Goal: Task Accomplishment & Management: Manage account settings

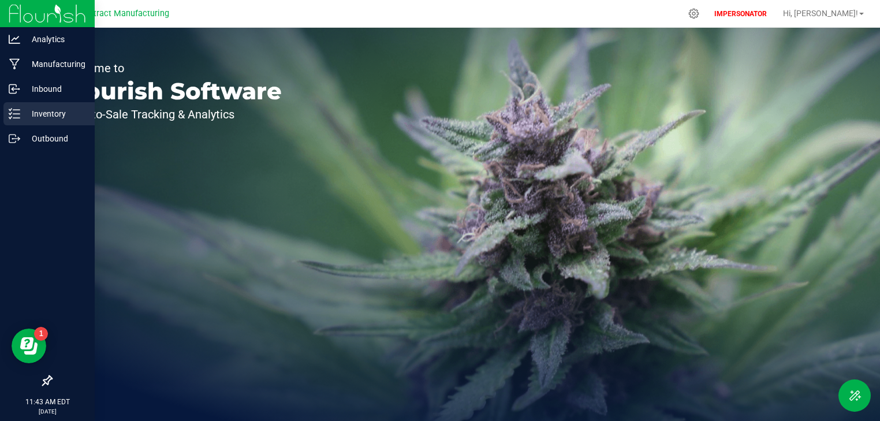
click at [13, 117] on icon at bounding box center [15, 114] width 12 height 12
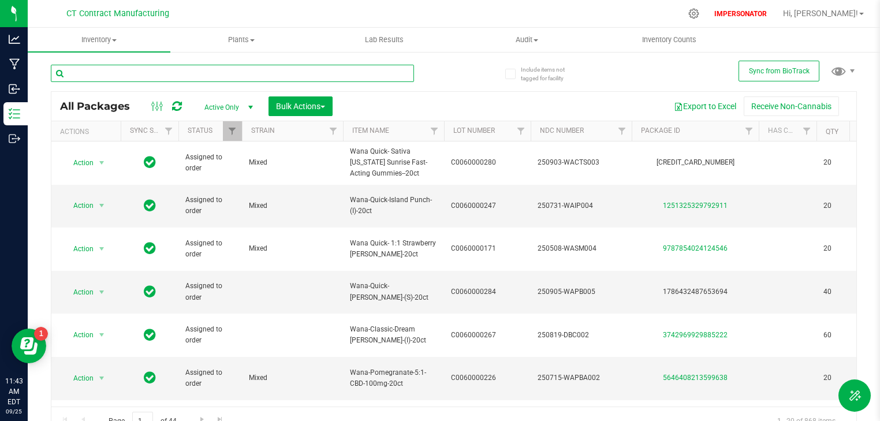
click at [95, 73] on input "text" at bounding box center [232, 73] width 363 height 17
paste input "Wana Quick-Island Punch-100mg-20ct"
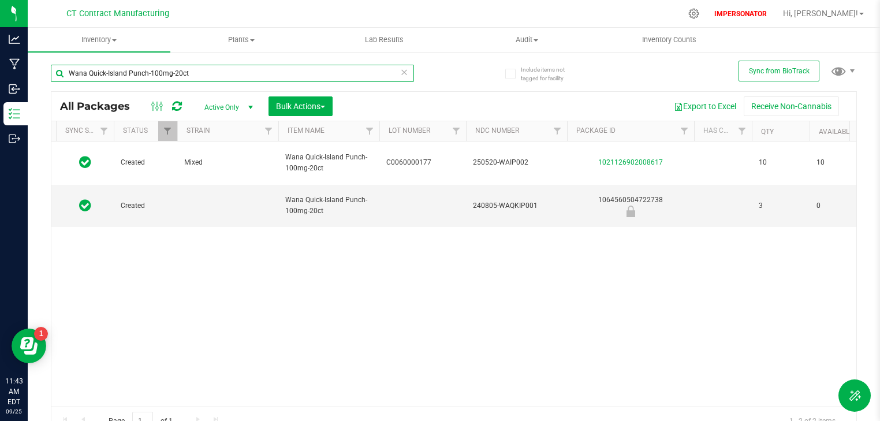
scroll to position [0, 10]
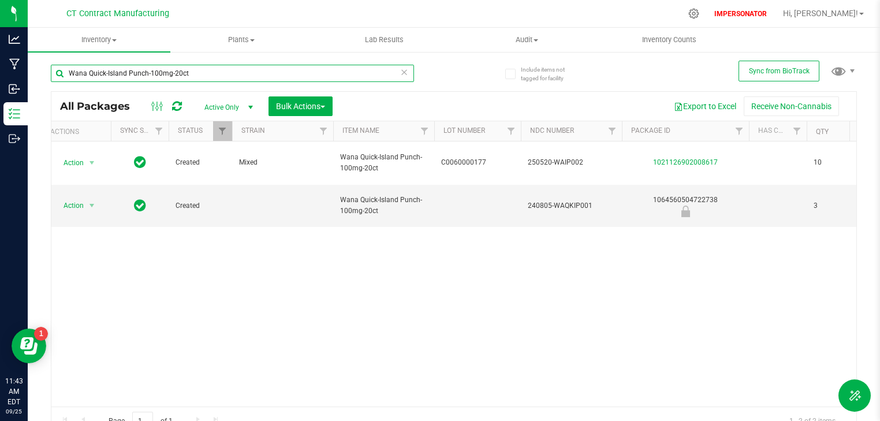
type input "Wana Quick-Island Punch-100mg-20ct"
click at [203, 73] on input "Wana Quick-Island Punch-100mg-20ct" at bounding box center [232, 73] width 363 height 17
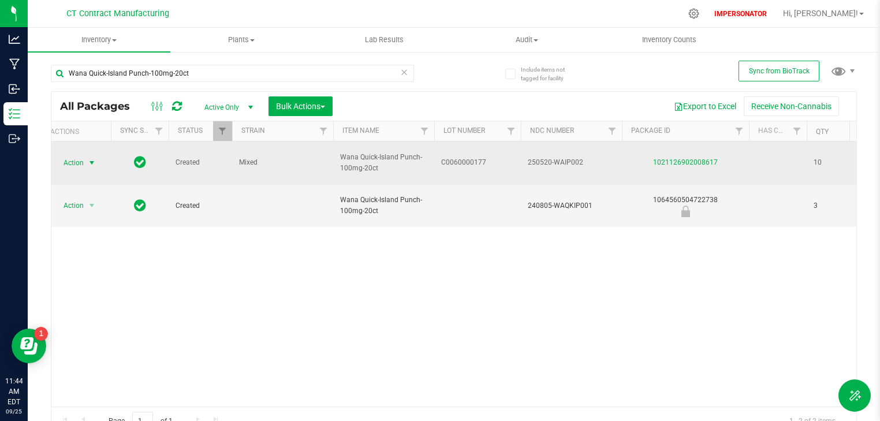
click at [78, 156] on span "Action" at bounding box center [68, 163] width 31 height 16
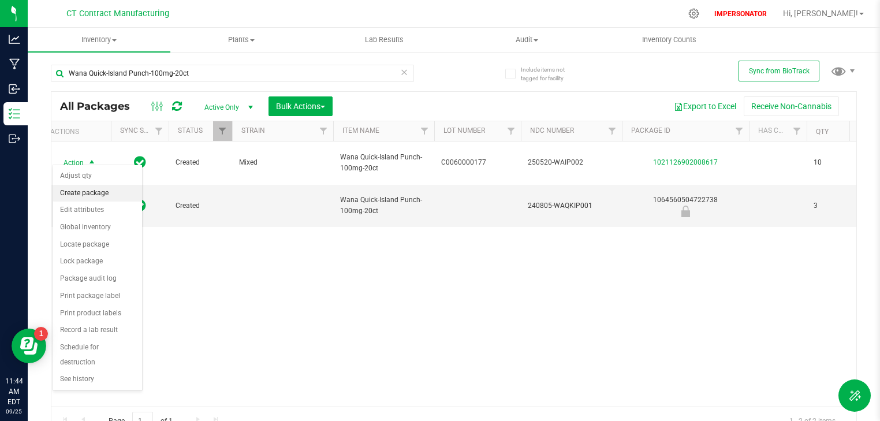
click at [99, 195] on li "Create package" at bounding box center [97, 193] width 89 height 17
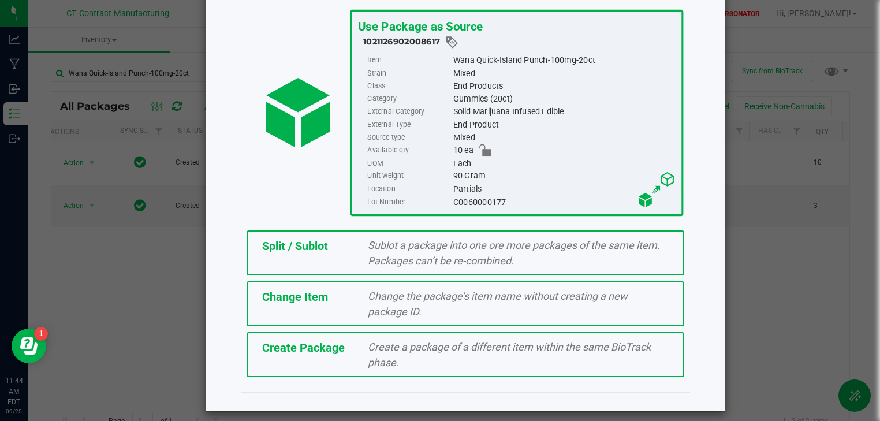
scroll to position [74, 0]
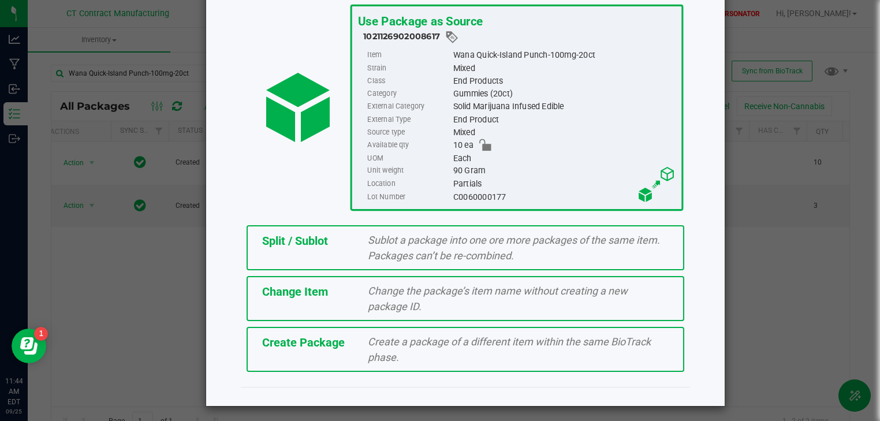
click at [326, 297] on div "Change Item" at bounding box center [306, 291] width 106 height 17
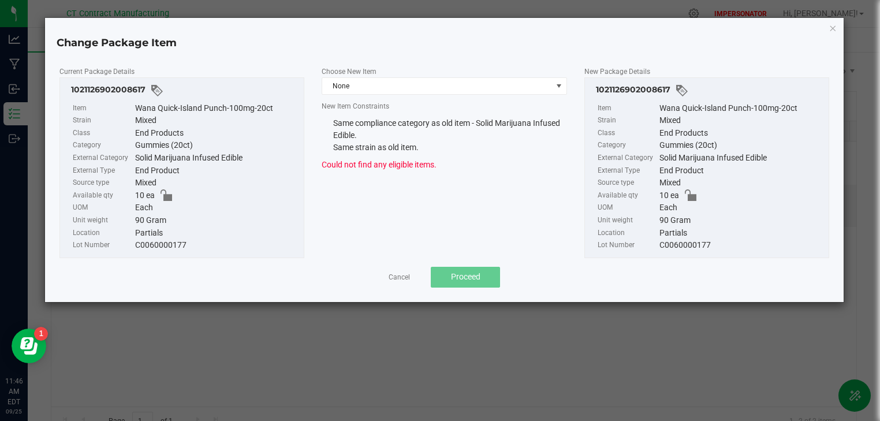
drag, startPoint x: 143, startPoint y: 107, endPoint x: 282, endPoint y: 105, distance: 139.2
click at [282, 105] on div "Wana Quick-Island Punch-100mg-20ct" at bounding box center [216, 108] width 163 height 13
drag, startPoint x: 278, startPoint y: 107, endPoint x: 136, endPoint y: 107, distance: 142.0
click at [136, 107] on div "Wana Quick-Island Punch-100mg-20ct" at bounding box center [216, 108] width 163 height 13
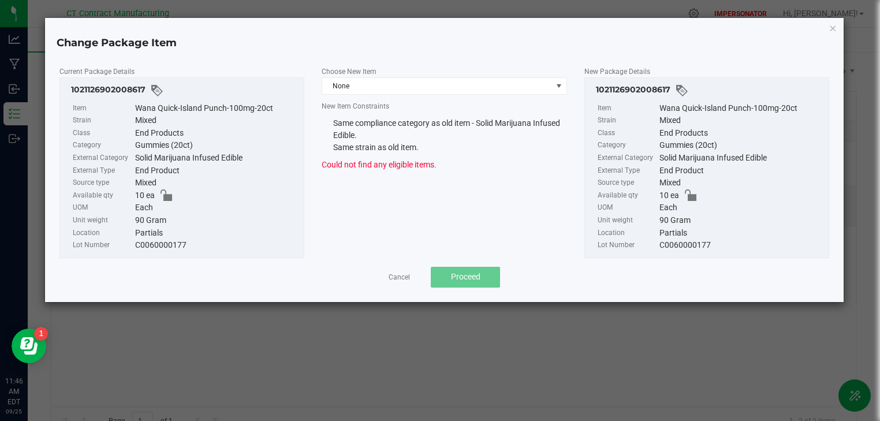
copy div "Wana Quick-Island Punch-100mg-20ct"
click at [401, 280] on link "Cancel" at bounding box center [399, 278] width 21 height 10
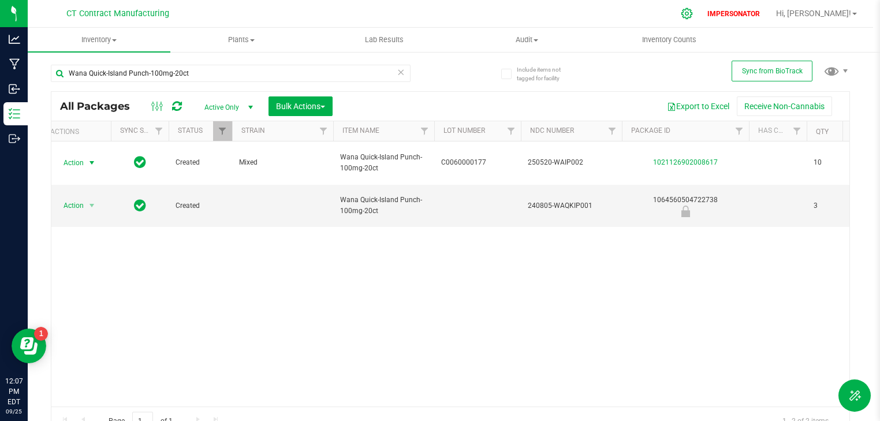
click at [701, 18] on div at bounding box center [687, 13] width 29 height 25
click at [693, 16] on icon at bounding box center [687, 14] width 12 height 12
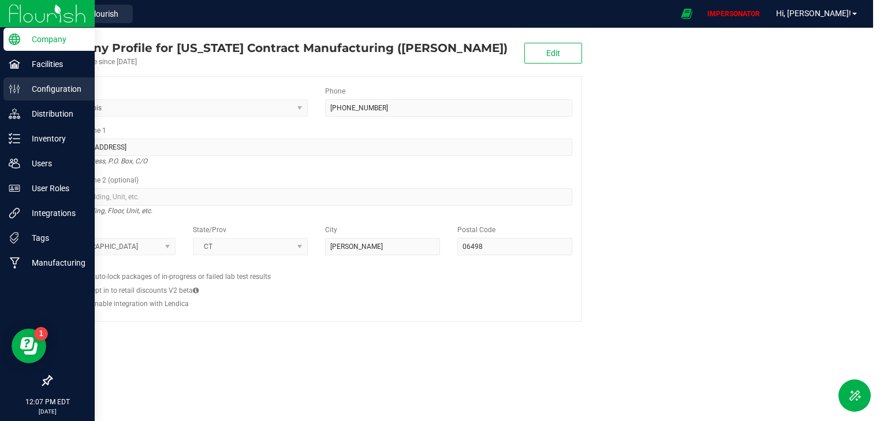
click at [45, 87] on p "Configuration" at bounding box center [54, 89] width 69 height 14
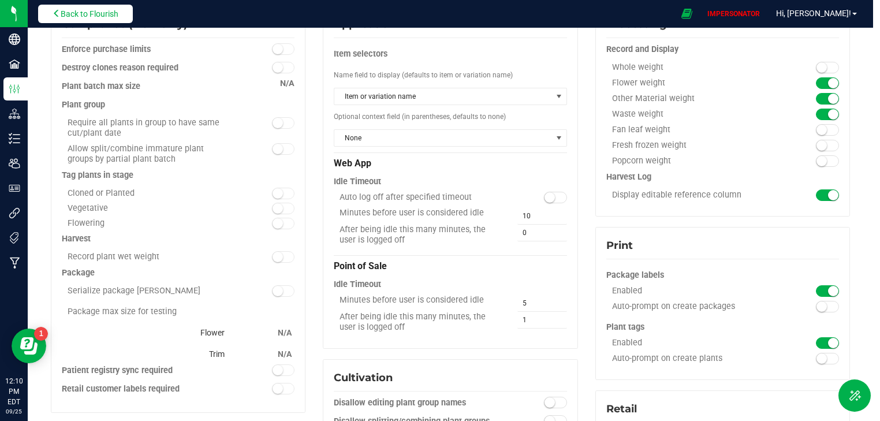
scroll to position [92, 0]
click at [88, 9] on span "Back to Flourish" at bounding box center [90, 13] width 58 height 9
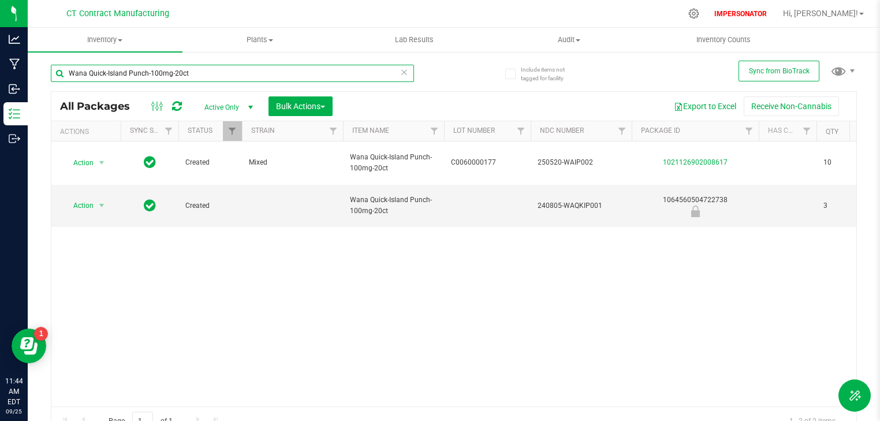
drag, startPoint x: 189, startPoint y: 72, endPoint x: 70, endPoint y: 76, distance: 119.0
click at [70, 76] on input "Wana Quick-Island Punch-100mg-20ct" at bounding box center [232, 73] width 363 height 17
paste input "-Quick-Island Punch-(I)"
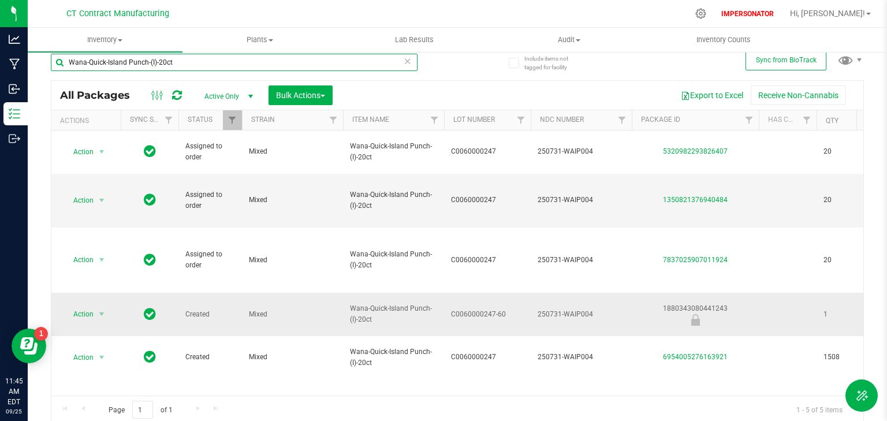
scroll to position [13, 0]
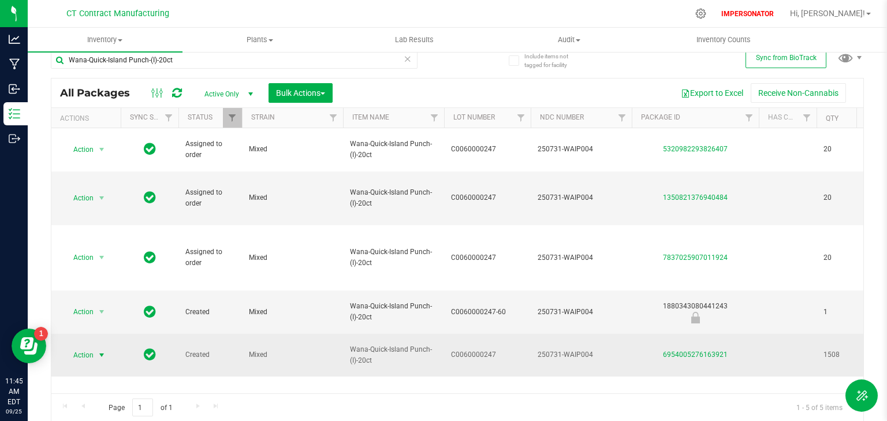
click at [88, 347] on span "Action" at bounding box center [78, 355] width 31 height 16
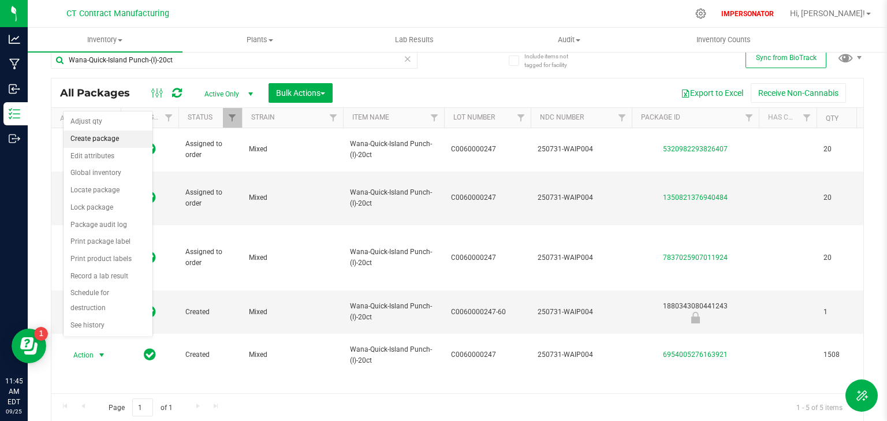
click at [96, 137] on li "Create package" at bounding box center [108, 138] width 89 height 17
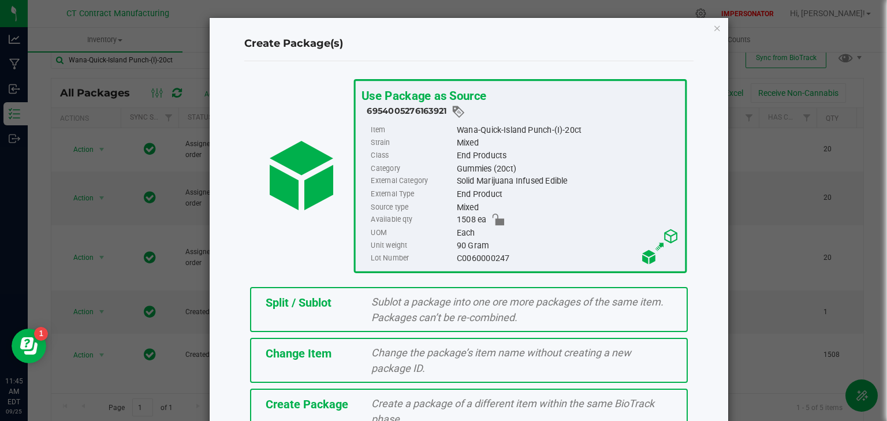
click at [367, 350] on div "Change the package’s item name without creating a new package ID." at bounding box center [522, 360] width 318 height 31
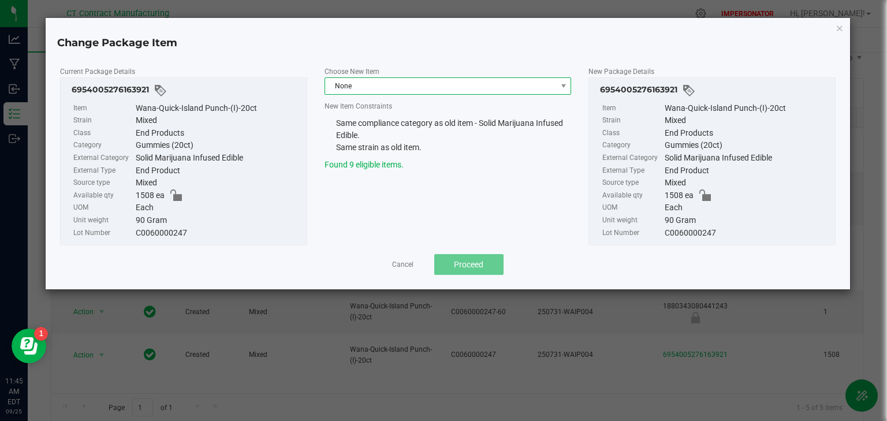
click at [369, 89] on span "None" at bounding box center [441, 86] width 232 height 16
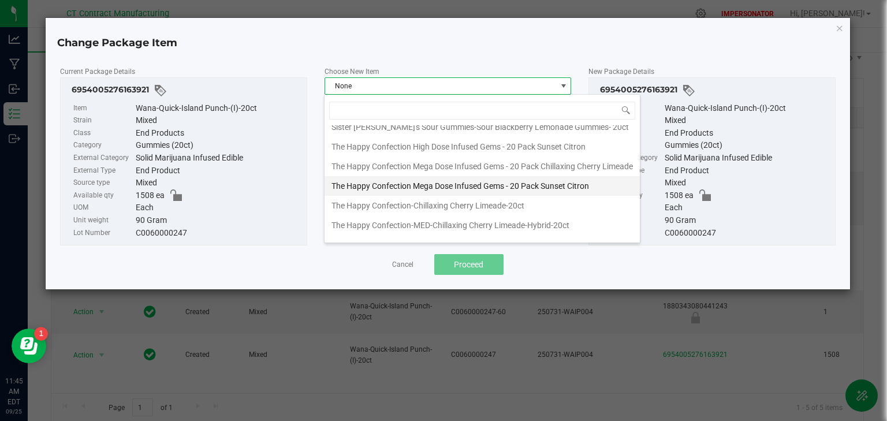
scroll to position [79, 0]
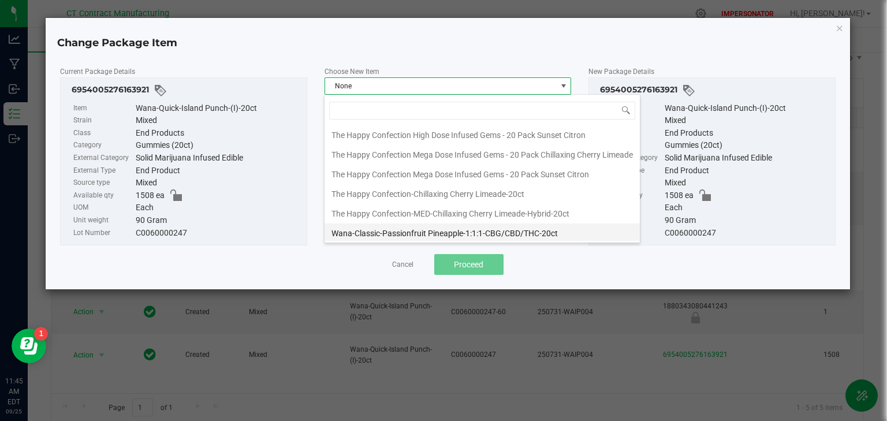
click at [369, 233] on li "Wana-Classic-Passionfruit Pineapple-1:1:1-CBG/CBD/THC-20ct" at bounding box center [481, 233] width 315 height 20
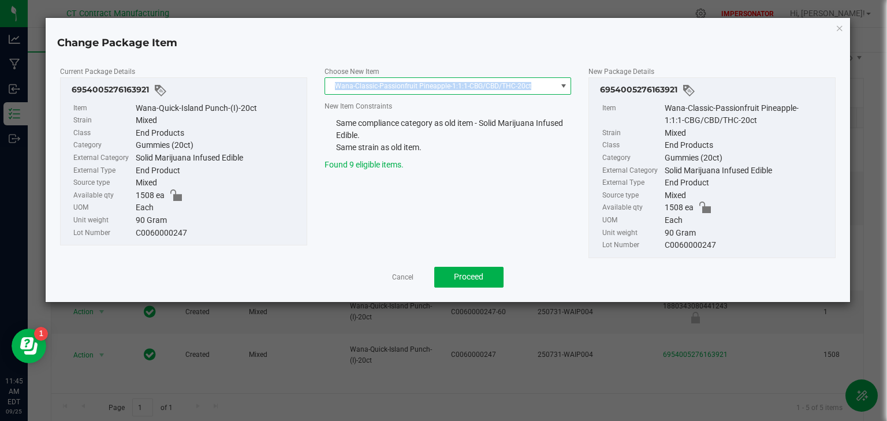
drag, startPoint x: 529, startPoint y: 84, endPoint x: 336, endPoint y: 86, distance: 192.8
click at [336, 86] on span "Wana-Classic-Passionfruit Pineapple-1:1:1-CBG/CBD/THC-20ct" at bounding box center [441, 86] width 232 height 16
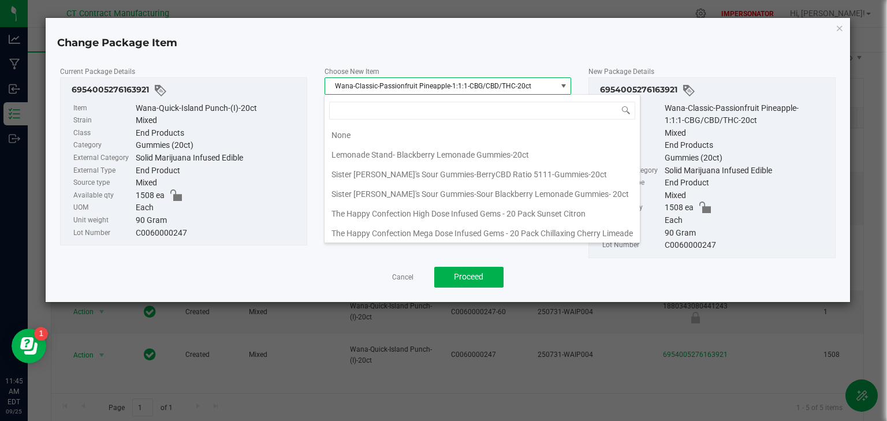
scroll to position [17, 247]
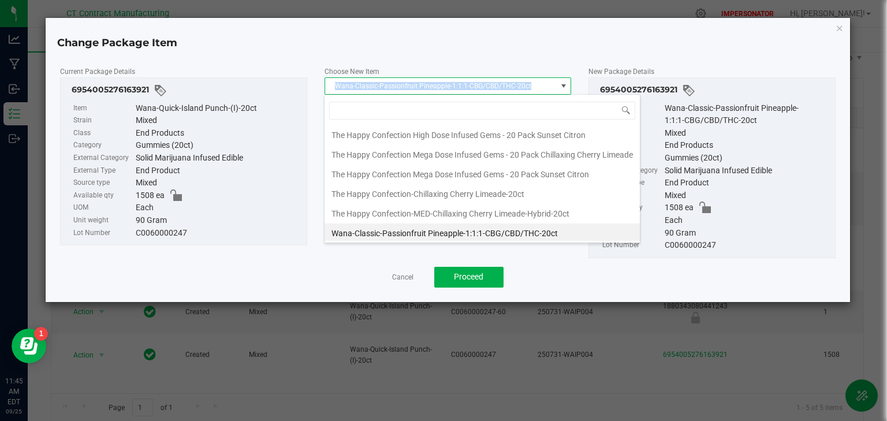
drag, startPoint x: 529, startPoint y: 85, endPoint x: 330, endPoint y: 90, distance: 198.7
click at [330, 90] on span "Wana-Classic-Passionfruit Pineapple-1:1:1-CBG/CBD/THC-20ct" at bounding box center [441, 86] width 232 height 16
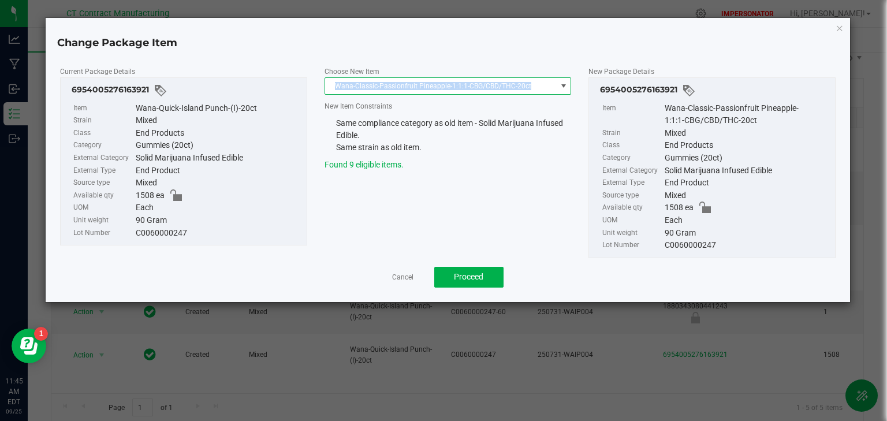
copy span "Wana-Classic-Passionfruit Pineapple-1:1:1-CBG/CBD/THC-20ct"
click at [400, 276] on link "Cancel" at bounding box center [402, 278] width 21 height 10
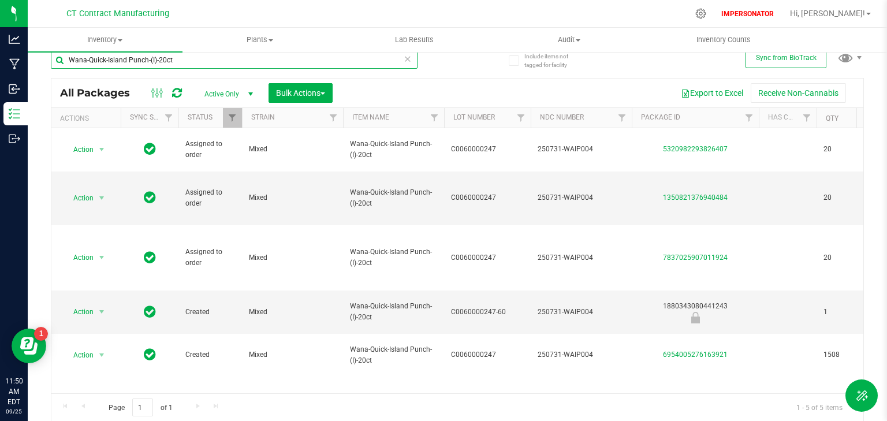
drag, startPoint x: 217, startPoint y: 65, endPoint x: 30, endPoint y: 62, distance: 187.1
click at [30, 62] on div "Include items not tagged for facility Sync from BioTrack Wana-Quick-Island Punc…" at bounding box center [457, 214] width 859 height 352
paste input "Quick-Island Punch-100mg"
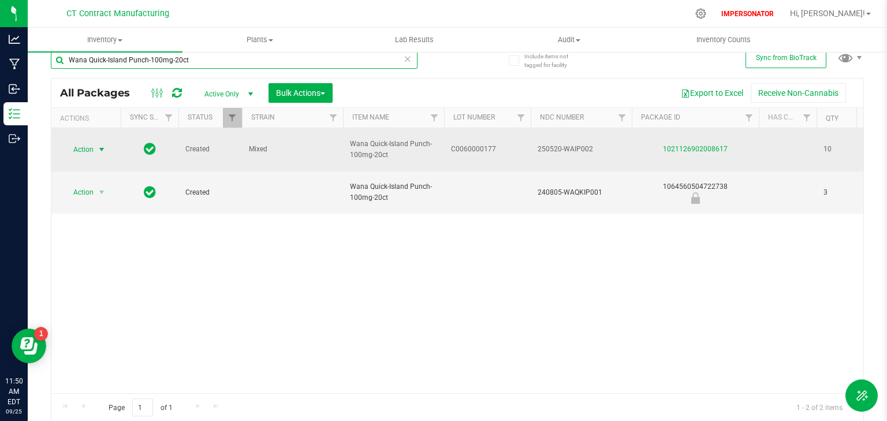
type input "Wana Quick-Island Punch-100mg-20ct"
click at [84, 141] on span "Action" at bounding box center [78, 149] width 31 height 16
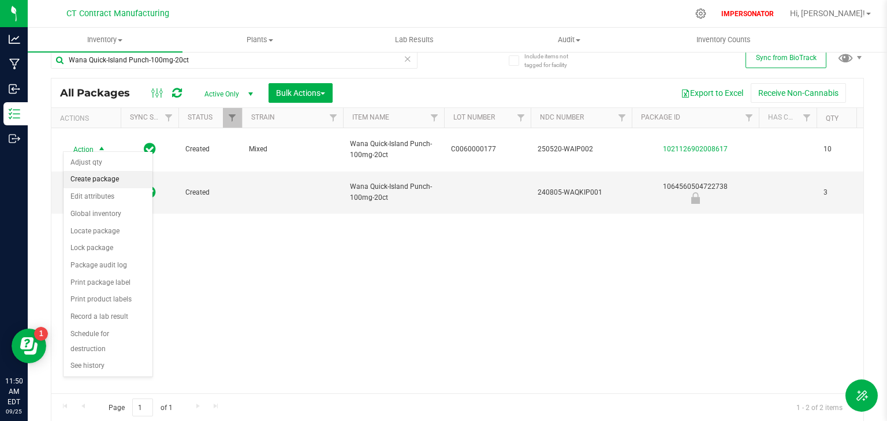
click at [95, 182] on li "Create package" at bounding box center [108, 179] width 89 height 17
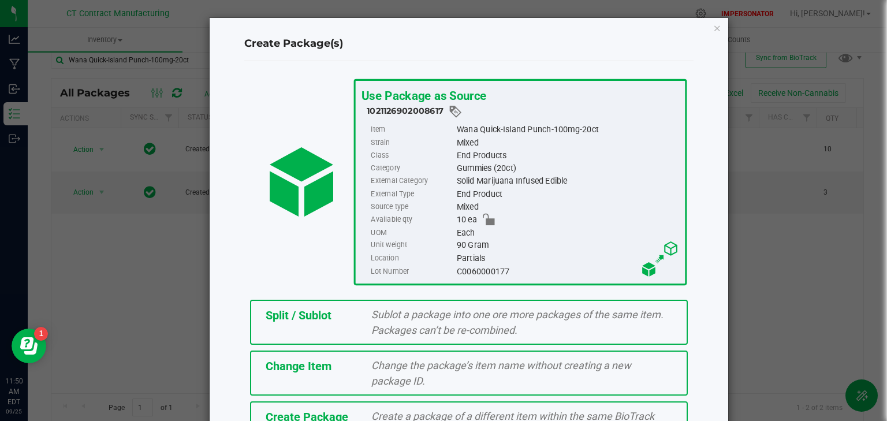
click at [424, 367] on span "Change the package’s item name without creating a new package ID." at bounding box center [501, 373] width 260 height 28
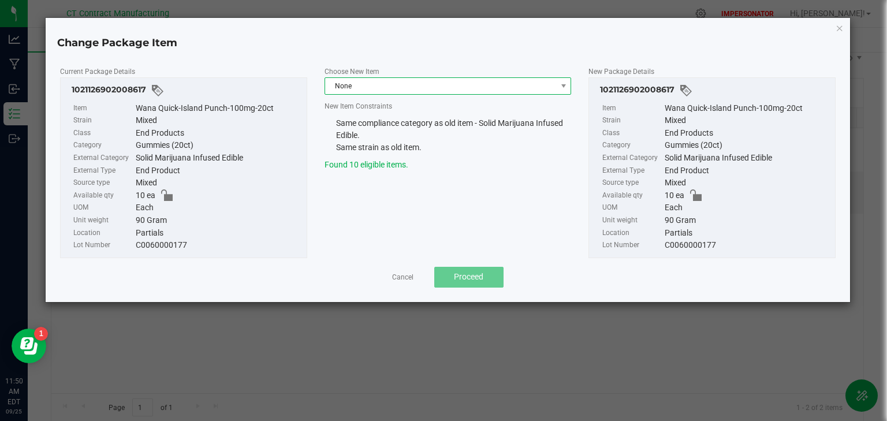
click at [383, 88] on span "None" at bounding box center [441, 86] width 232 height 16
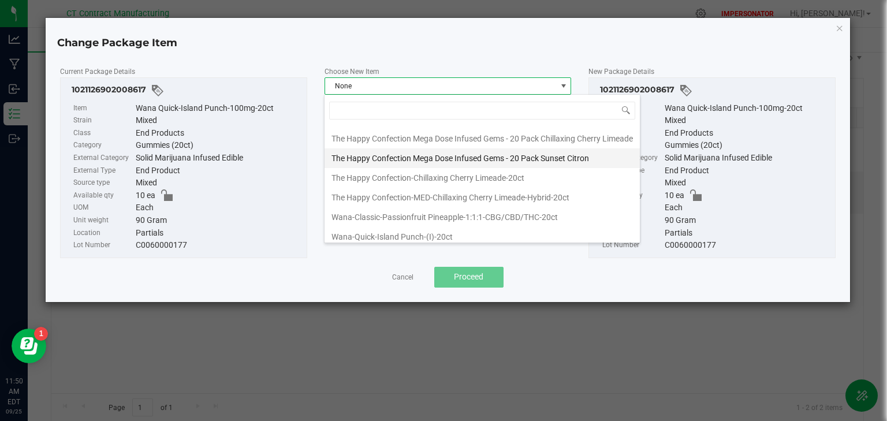
scroll to position [98, 0]
click at [401, 279] on link "Cancel" at bounding box center [402, 278] width 21 height 10
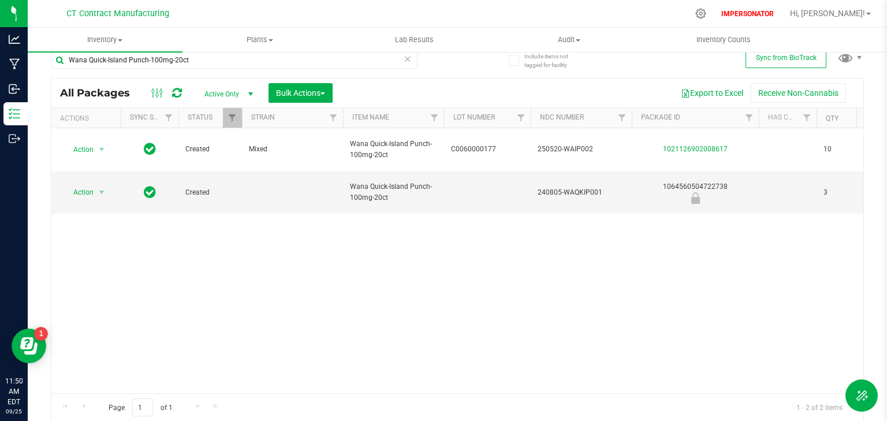
click at [286, 309] on div "Action Action Adjust qty Create package Edit attributes Global inventory Locate…" at bounding box center [457, 260] width 812 height 265
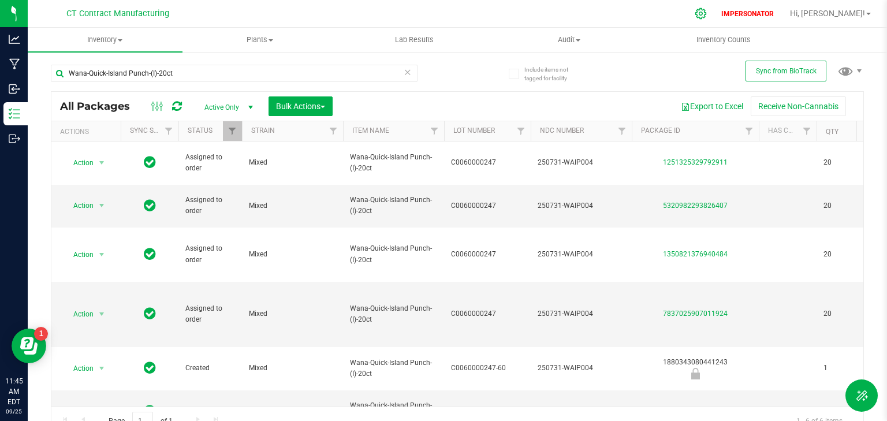
click at [707, 16] on icon at bounding box center [701, 14] width 12 height 12
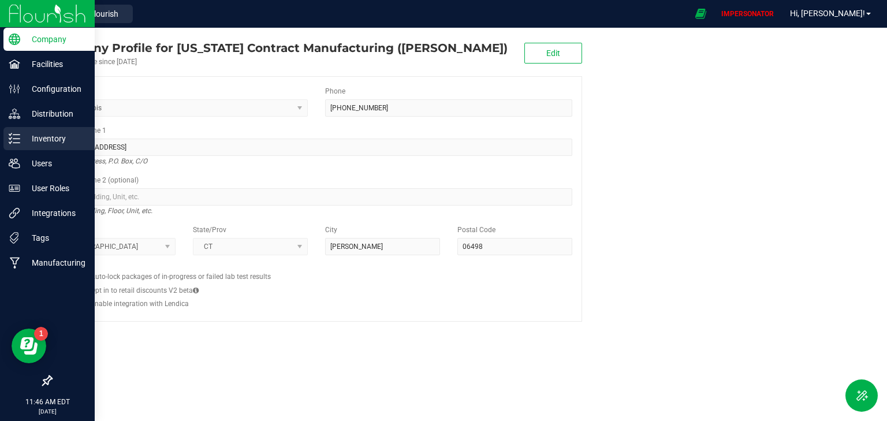
click at [48, 132] on p "Inventory" at bounding box center [54, 139] width 69 height 14
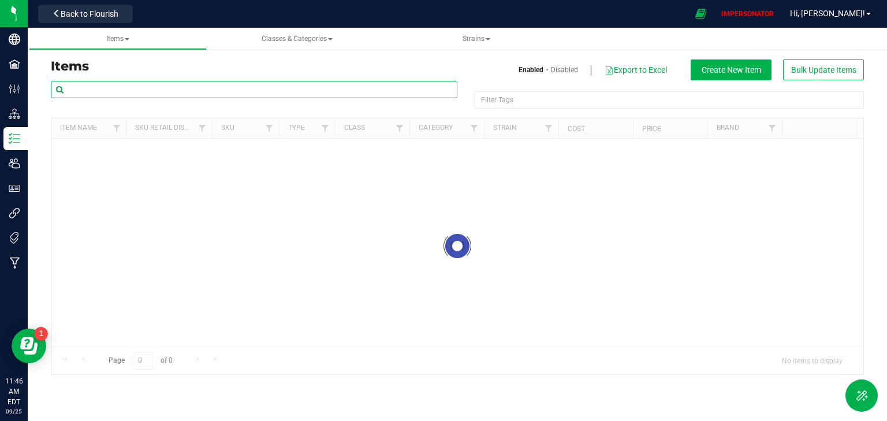
click at [170, 92] on input "text" at bounding box center [254, 89] width 406 height 17
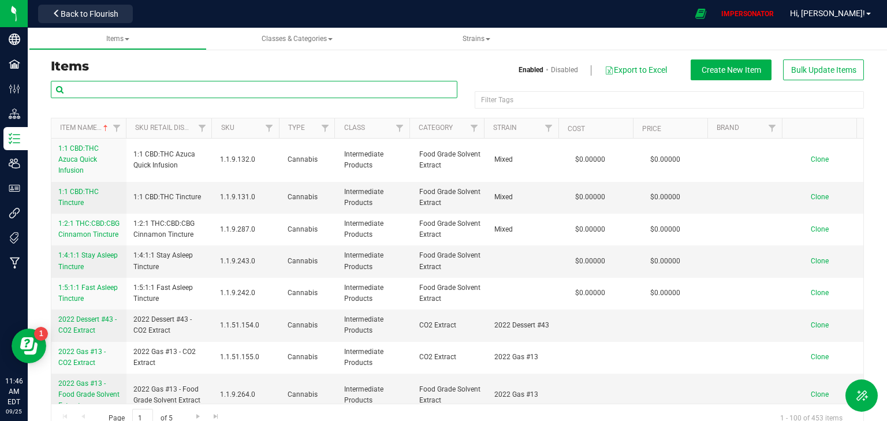
paste input "Wana-Classic-Passionfruit Pineapple-1:1:1-CBG/CBD/THC-20ct"
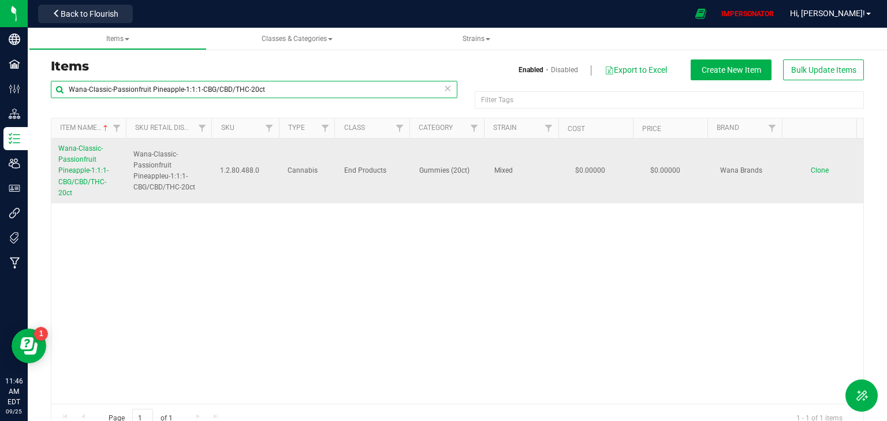
type input "Wana-Classic-Passionfruit Pineapple-1:1:1-CBG/CBD/THC-20ct"
click at [157, 167] on span "Wana-Classic-Passionfruit Pineappleu-1:1:1-CBG/CBD/THC-20ct" at bounding box center [169, 171] width 73 height 44
click at [82, 174] on span "Wana-Classic-Passionfruit Pineapple-1:1:1-CBG/CBD/THC-20ct" at bounding box center [83, 170] width 50 height 53
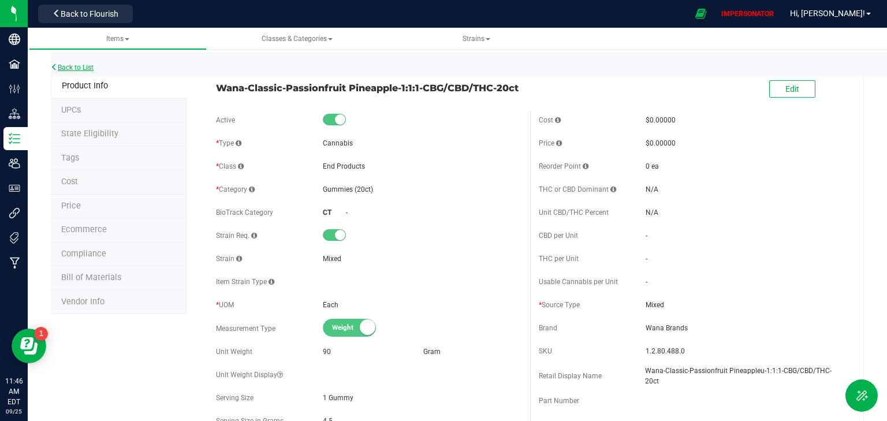
click at [72, 66] on link "Back to List" at bounding box center [72, 68] width 43 height 8
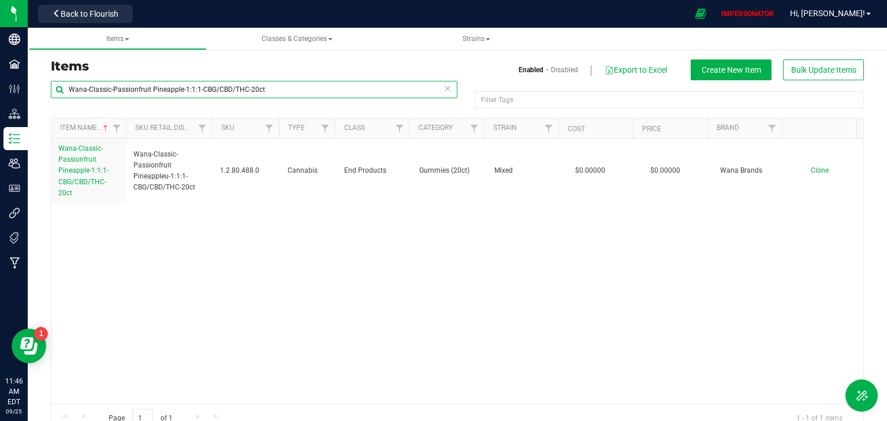
click at [284, 91] on input "Wana-Classic-Passionfruit Pineapple-1:1:1-CBG/CBD/THC-20ct" at bounding box center [254, 89] width 406 height 17
drag, startPoint x: 279, startPoint y: 88, endPoint x: 51, endPoint y: 92, distance: 228.1
click at [51, 92] on input "Wana-Classic-Passionfruit Pineapple-1:1:1-CBG/CBD/THC-20ct" at bounding box center [254, 89] width 406 height 17
paste input "Quick-Island Punch-100mg"
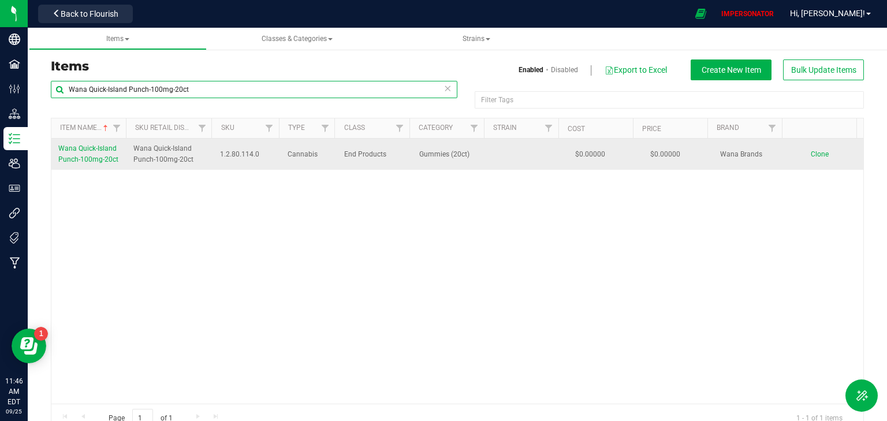
type input "Wana Quick-Island Punch-100mg-20ct"
click at [91, 155] on span "Wana Quick-Island Punch-100mg-20ct" at bounding box center [88, 153] width 60 height 19
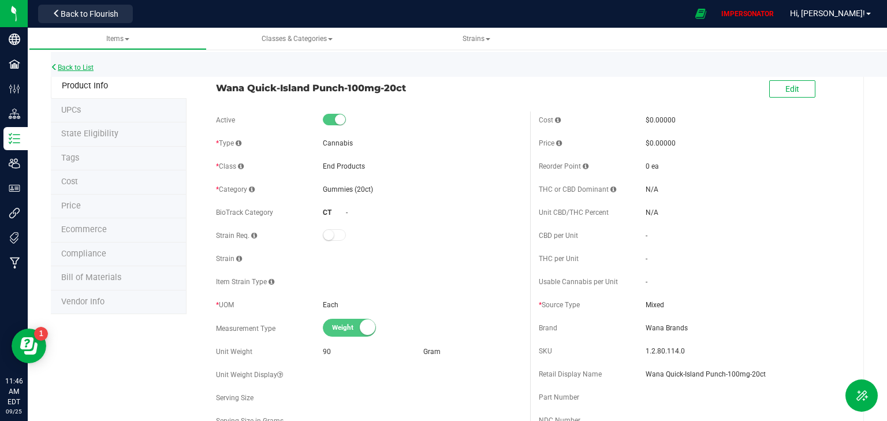
click at [68, 65] on link "Back to List" at bounding box center [72, 68] width 43 height 8
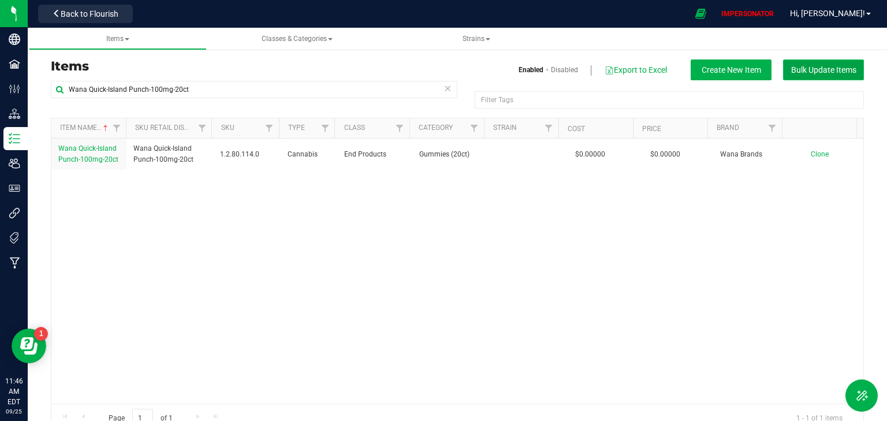
click at [807, 69] on span "Bulk Update Items" at bounding box center [823, 69] width 65 height 9
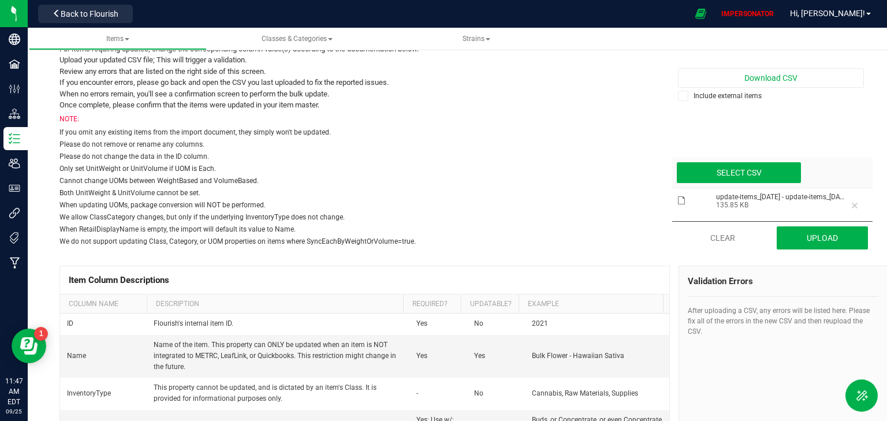
scroll to position [139, 0]
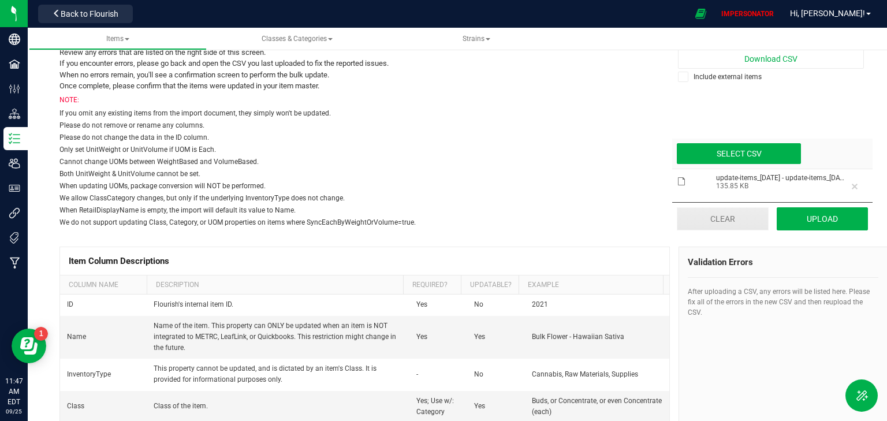
click at [720, 218] on button "Clear" at bounding box center [723, 218] width 92 height 23
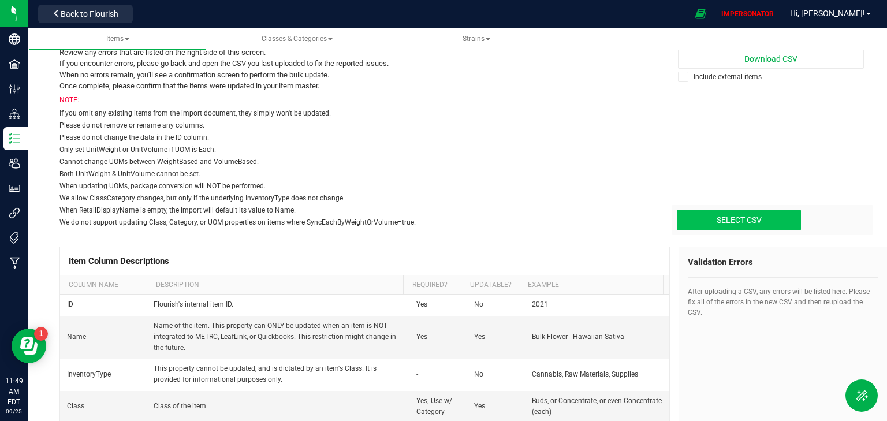
type input "C:\fakepath\update-items_[DATE] - update-items_[DATE].csv - update-items_[DATE]…"
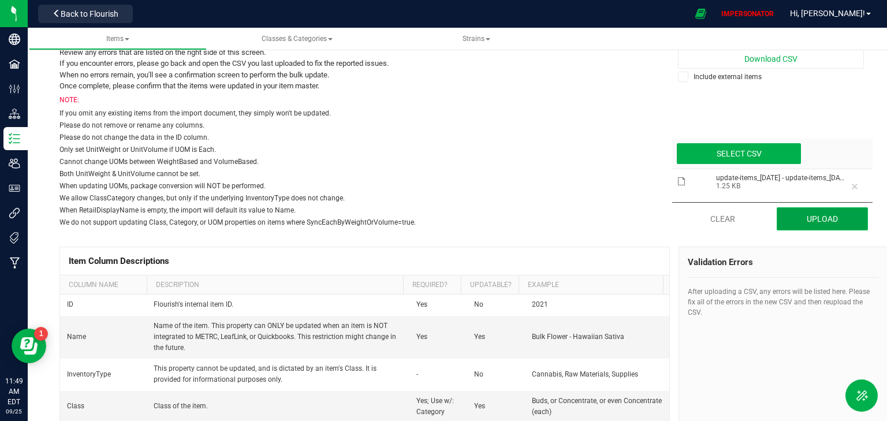
click at [799, 220] on button "Upload" at bounding box center [823, 218] width 92 height 23
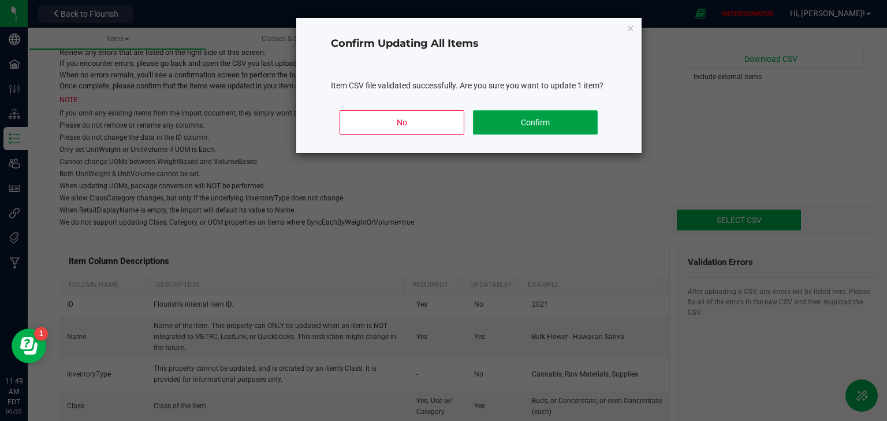
click at [527, 125] on button "Confirm" at bounding box center [535, 122] width 124 height 24
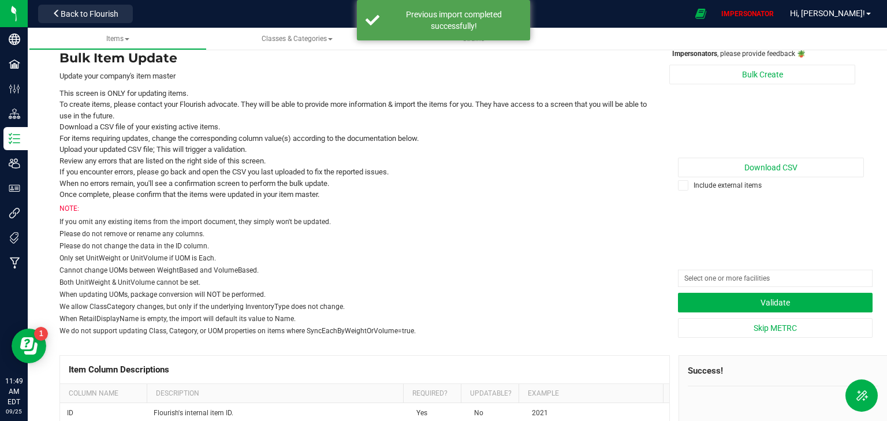
scroll to position [0, 0]
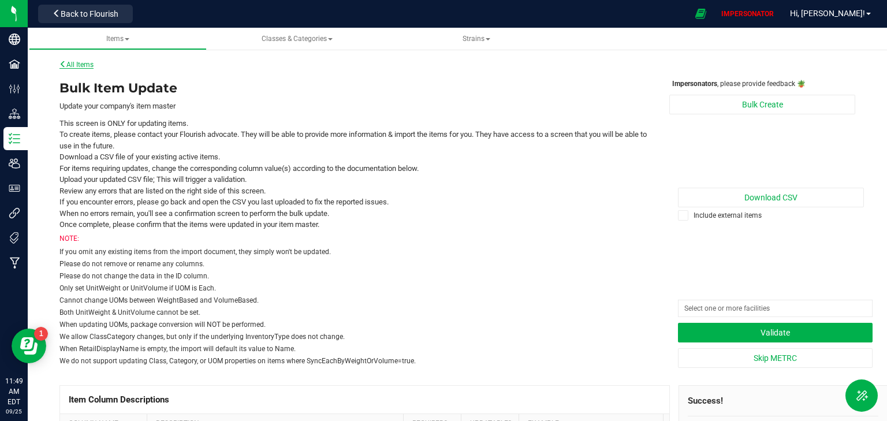
click at [77, 65] on link "All Items" at bounding box center [76, 65] width 34 height 8
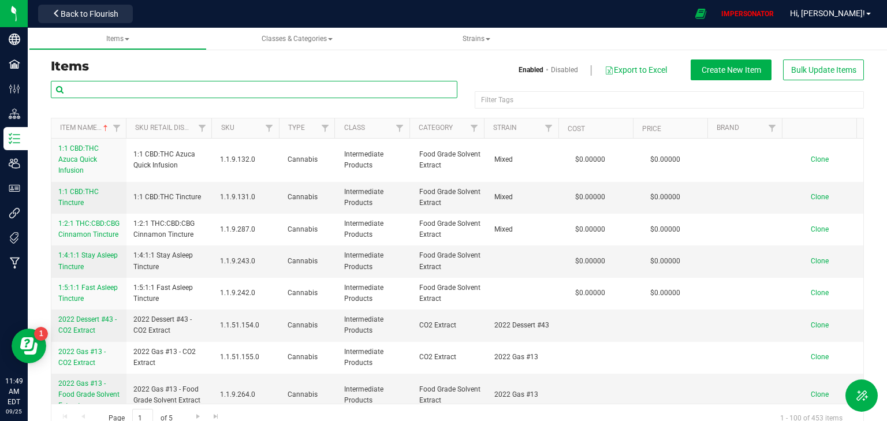
click at [124, 86] on input "text" at bounding box center [254, 89] width 406 height 17
paste input "Wana Quick-Island Punch-100mg-20ct"
click at [124, 86] on input "Wana Quick-Island Punch-100mg-20ct" at bounding box center [254, 89] width 406 height 17
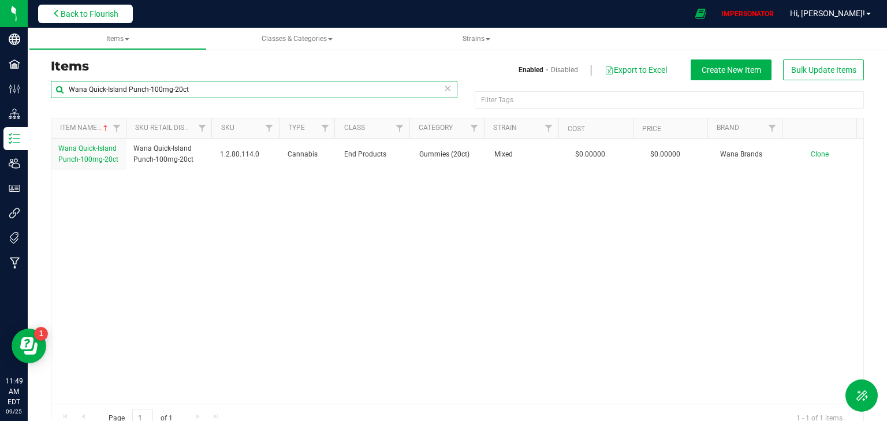
type input "Wana Quick-Island Punch-100mg-20ct"
click at [102, 17] on span "Back to Flourish" at bounding box center [90, 13] width 58 height 9
